Goal: Information Seeking & Learning: Learn about a topic

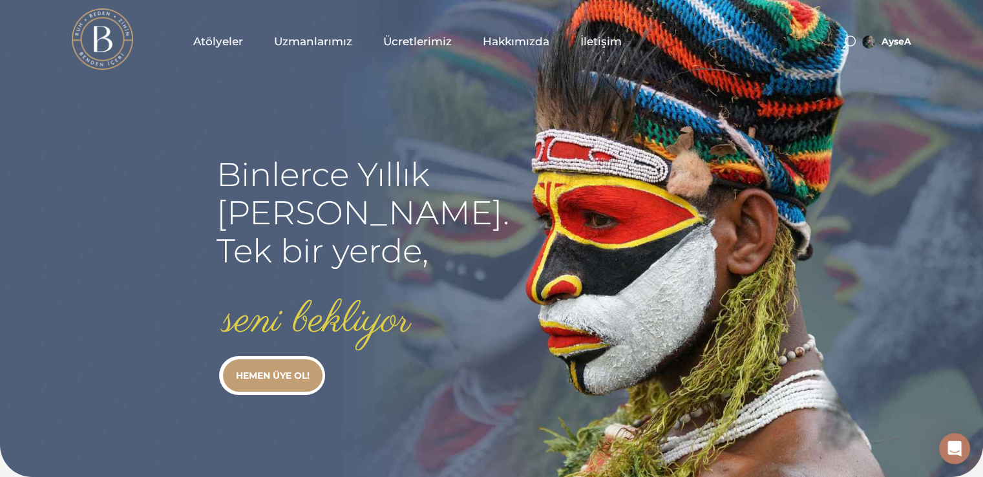
click at [218, 37] on span "Atölyeler" at bounding box center [218, 41] width 50 height 15
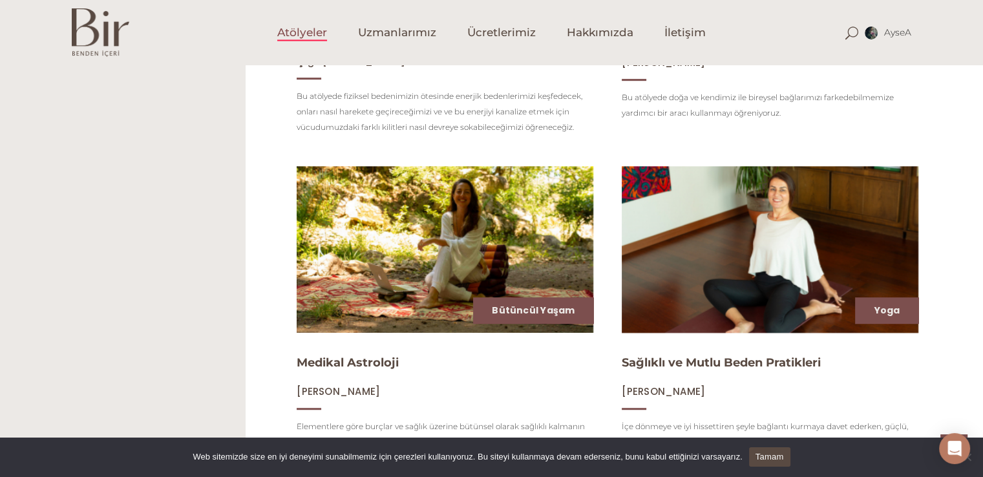
scroll to position [299, 0]
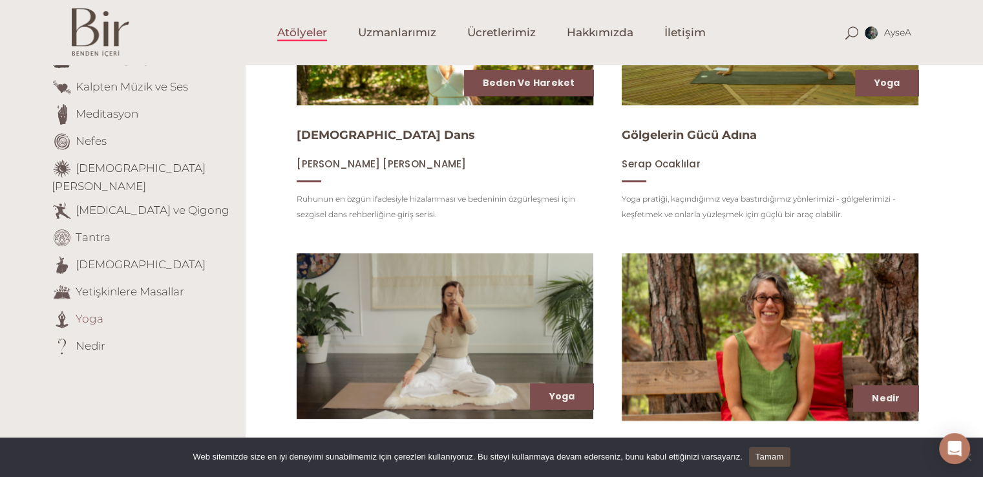
click at [92, 312] on link "Yoga" at bounding box center [90, 318] width 28 height 13
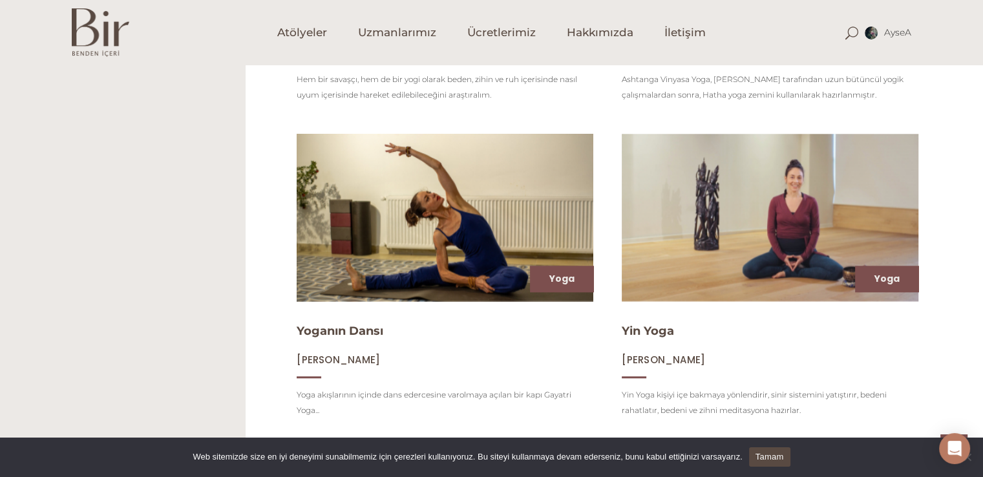
scroll to position [1419, 0]
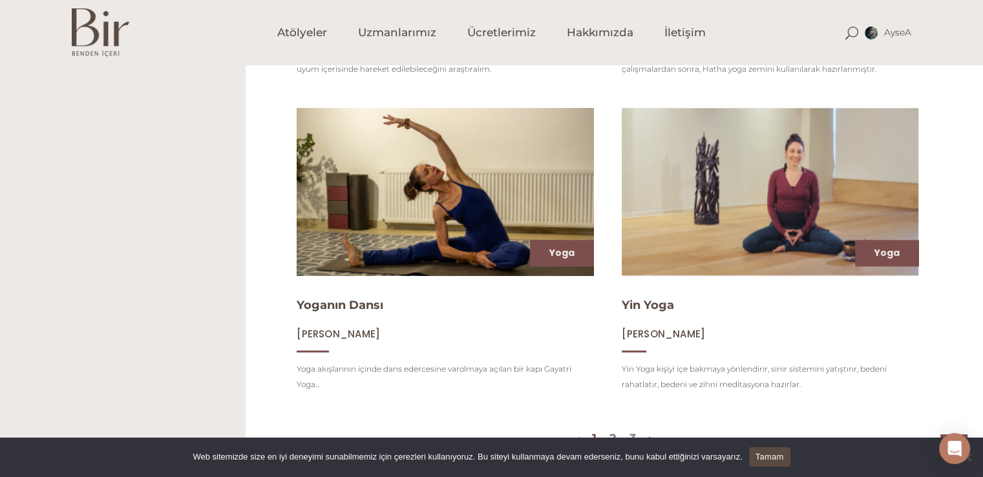
click at [422, 202] on img at bounding box center [445, 191] width 306 height 172
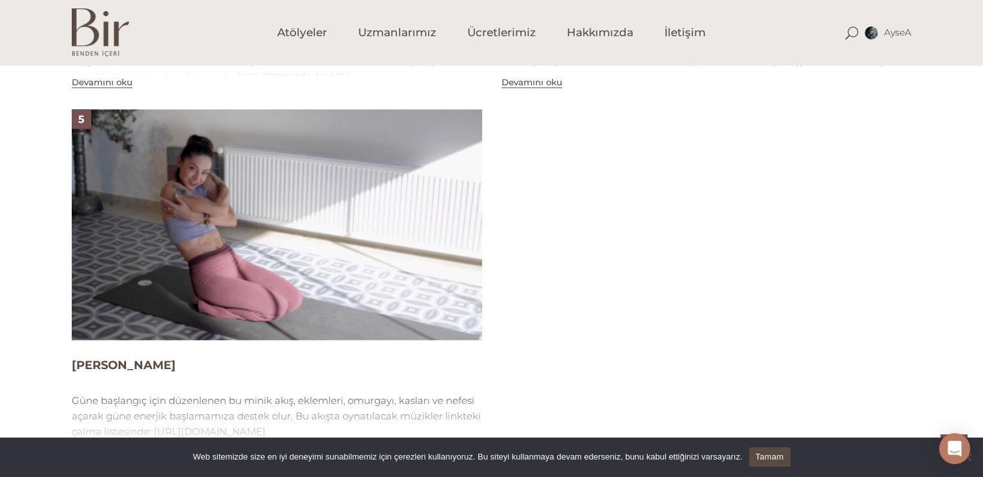
scroll to position [1567, 0]
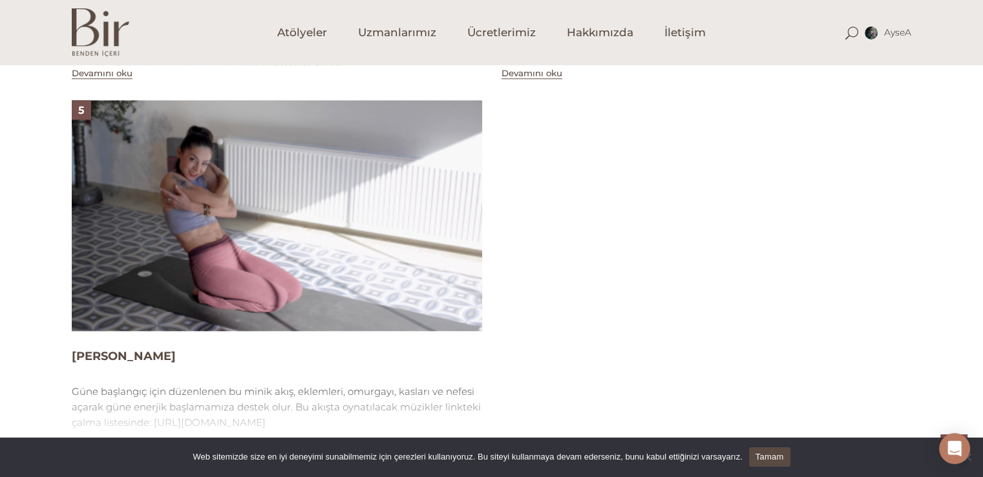
click at [361, 217] on img at bounding box center [277, 215] width 410 height 231
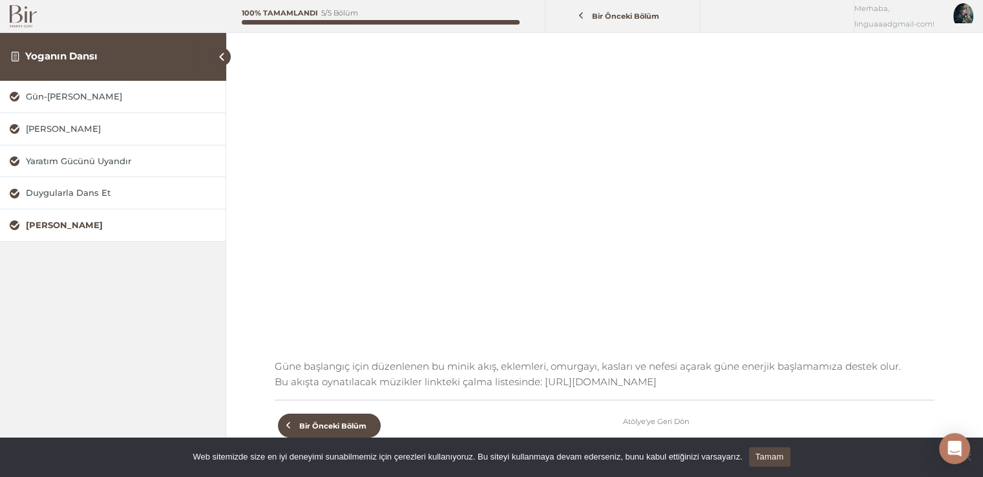
scroll to position [189, 0]
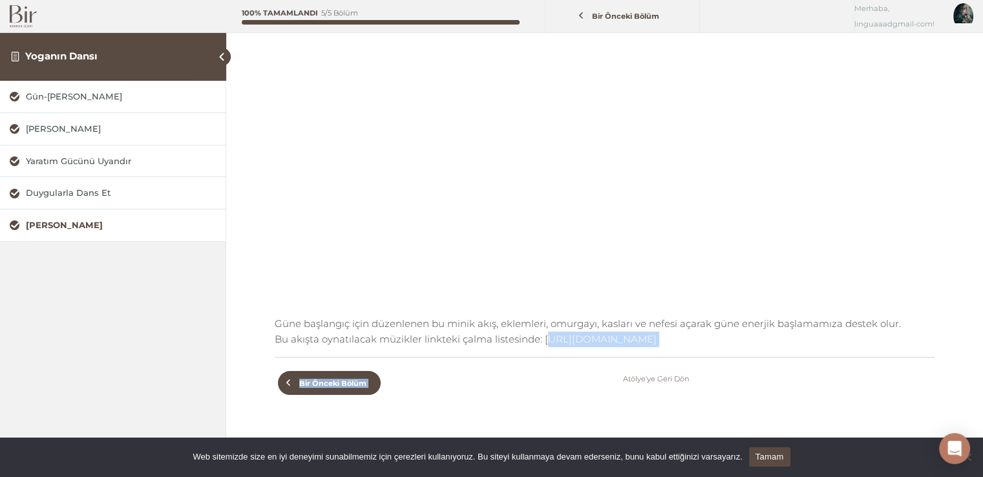
drag, startPoint x: 541, startPoint y: 341, endPoint x: 553, endPoint y: 368, distance: 28.9
click at [553, 368] on div "Yoganın Dansı Bedene Günaydın Tamamlandı Güne başlangıç için düzenlenen bu mini…" at bounding box center [605, 156] width 660 height 504
copy div "https://open.spotify.com/playlist/5fV3Km33uF9bXiq3WKF4Q8?si=5c8182b897e248f9 Bi…"
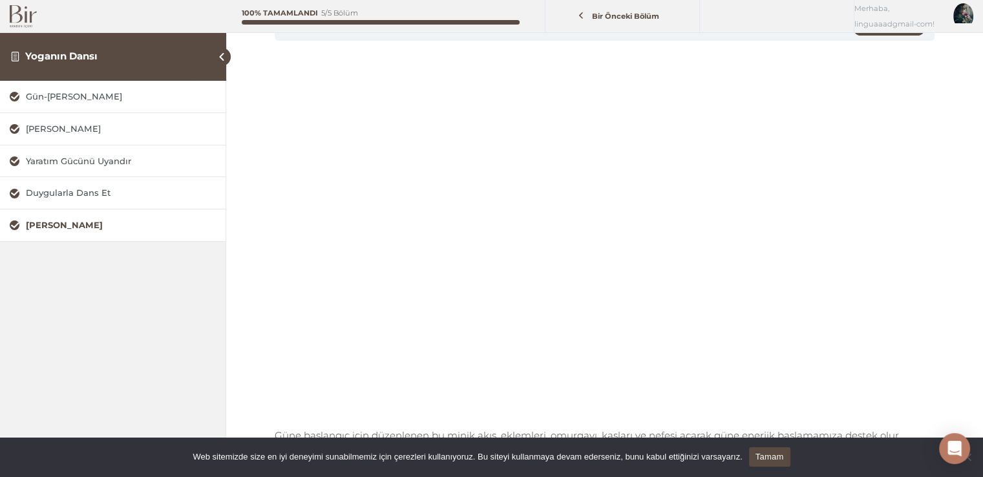
scroll to position [85, 0]
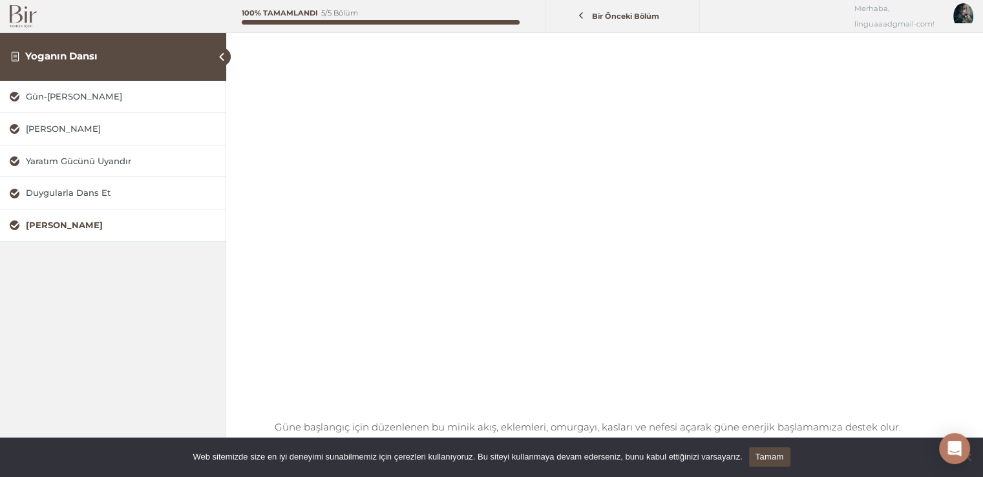
click at [944, 361] on div "Bedene Günaydın Yoganın Dansı Bedene Günaydın Tamamlandı Güne başlangıç için dü…" at bounding box center [604, 279] width 757 height 728
click at [946, 365] on div "Bedene Günaydın Yoganın Dansı Bedene Günaydın Tamamlandı Güne başlangıç için dü…" at bounding box center [604, 279] width 757 height 728
click at [957, 330] on div "Bedene Günaydın Yoganın Dansı Bedene Günaydın Tamamlandı Güne başlangıç için dü…" at bounding box center [604, 279] width 757 height 728
click at [62, 195] on div "Duygularla Dans Et" at bounding box center [121, 193] width 190 height 12
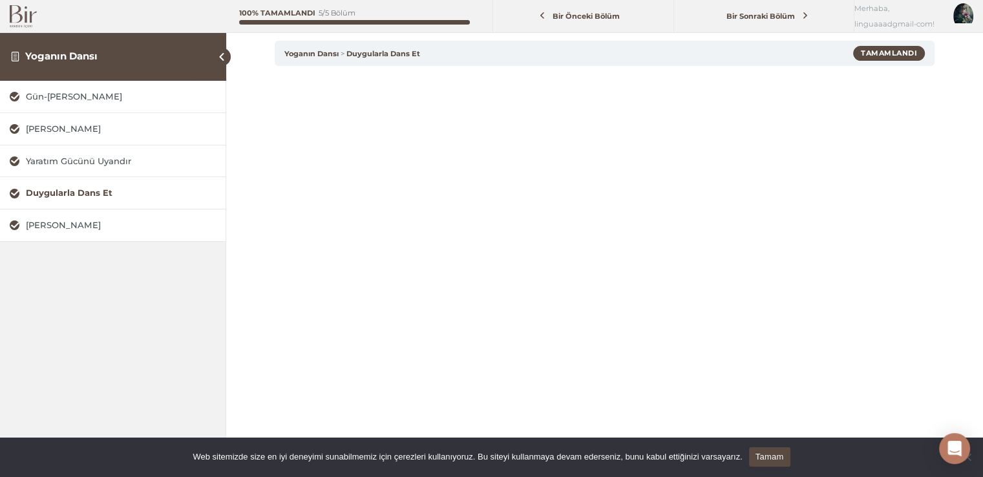
scroll to position [78, 0]
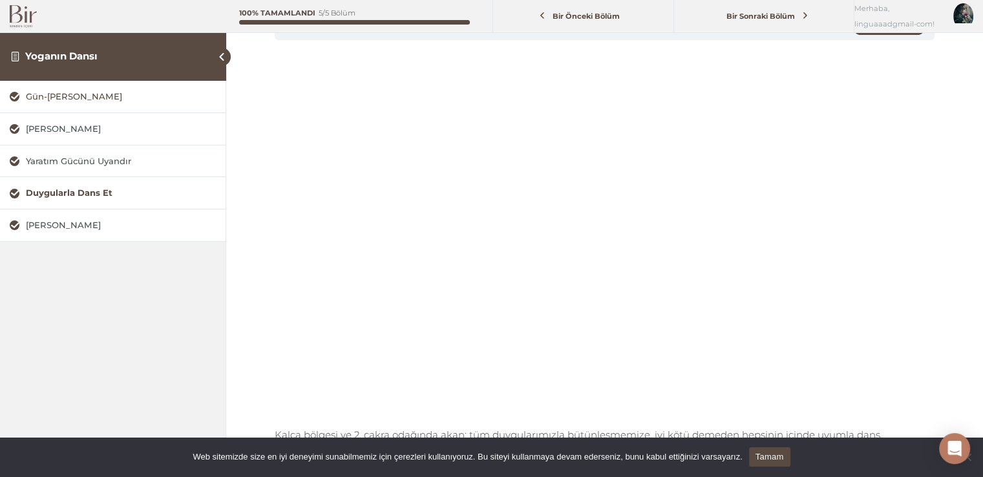
click at [75, 90] on div "Gün-[PERSON_NAME]" at bounding box center [121, 96] width 190 height 12
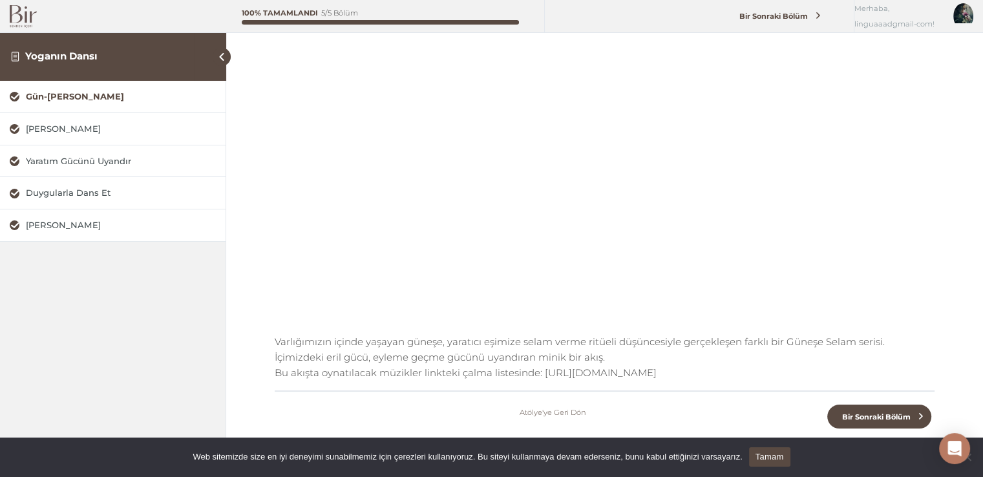
scroll to position [181, 0]
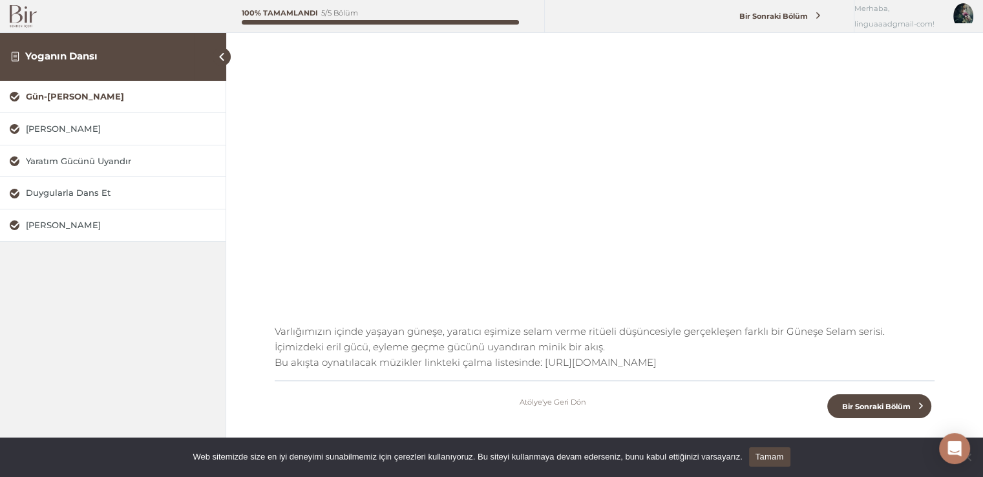
drag, startPoint x: 541, startPoint y: 364, endPoint x: 587, endPoint y: 394, distance: 54.7
click at [587, 394] on div "Yoganın Dansı Gün-eşe Selam Tamamlandı Varlığımızın içinde yaşayan güneşe, yara…" at bounding box center [605, 171] width 660 height 520
copy div "https://open.spotify.com/playlist/6NFhnWQk499XfFFggiF2hh?si=e0ccaddcb87b416c At…"
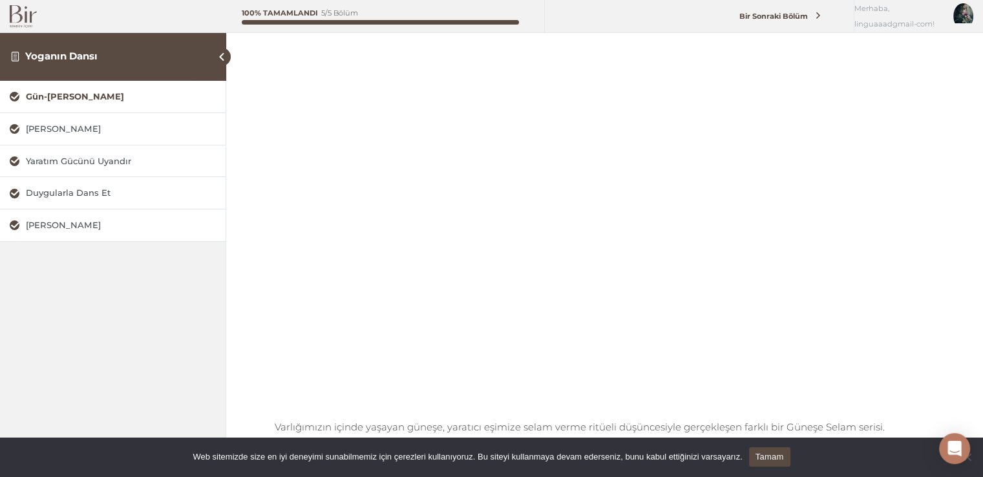
scroll to position [78, 0]
